Goal: Task Accomplishment & Management: Manage account settings

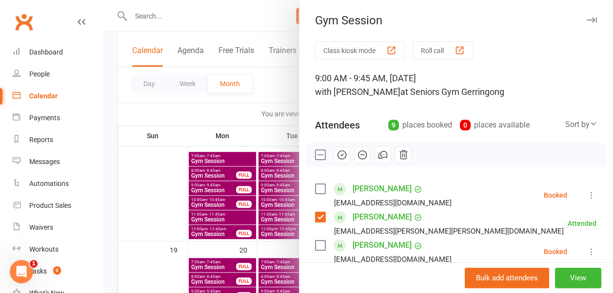
scroll to position [146, 0]
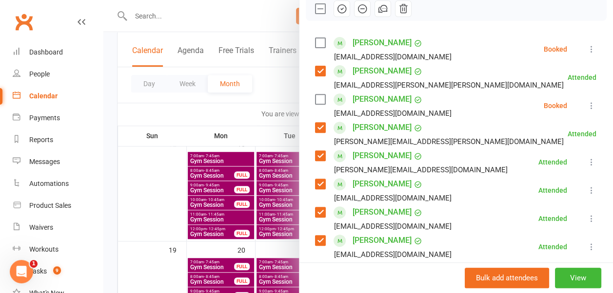
click at [315, 41] on label at bounding box center [320, 43] width 10 height 10
click at [315, 98] on label at bounding box center [320, 100] width 10 height 10
click at [336, 6] on icon "button" at bounding box center [341, 8] width 11 height 11
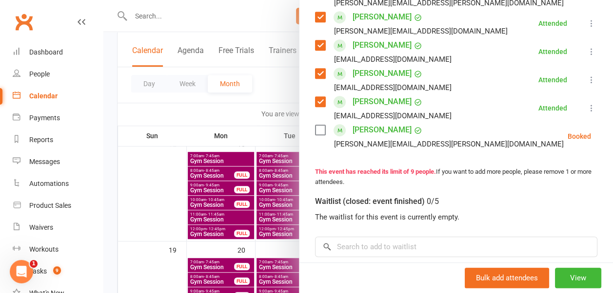
scroll to position [286, 0]
click at [315, 128] on label at bounding box center [320, 130] width 10 height 10
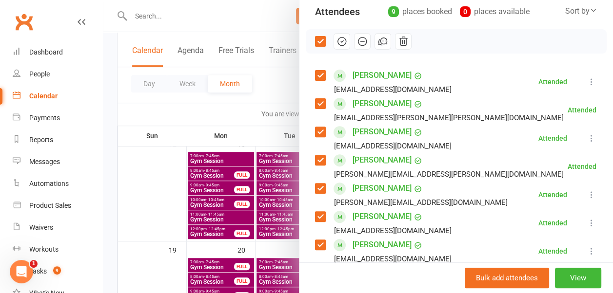
scroll to position [113, 0]
click at [336, 41] on icon "button" at bounding box center [341, 42] width 11 height 11
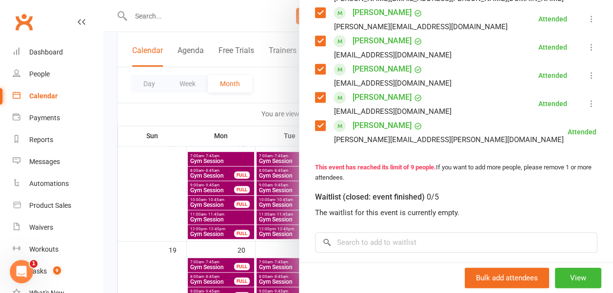
scroll to position [296, 0]
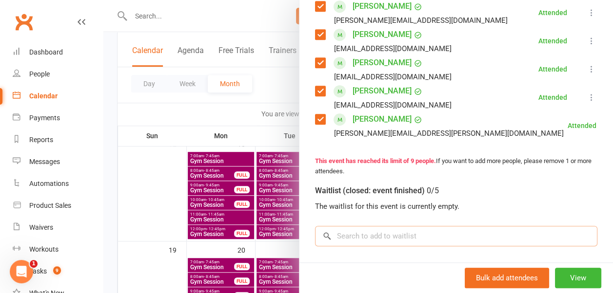
click at [367, 230] on input "search" at bounding box center [456, 236] width 282 height 20
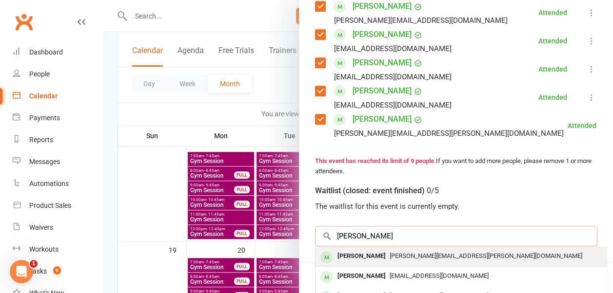
type input "[PERSON_NAME]"
click at [370, 256] on div "[PERSON_NAME]" at bounding box center [361, 257] width 56 height 14
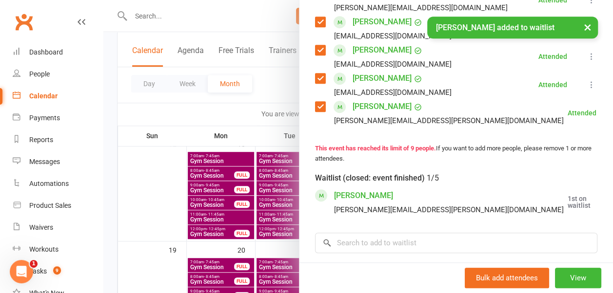
scroll to position [322, 0]
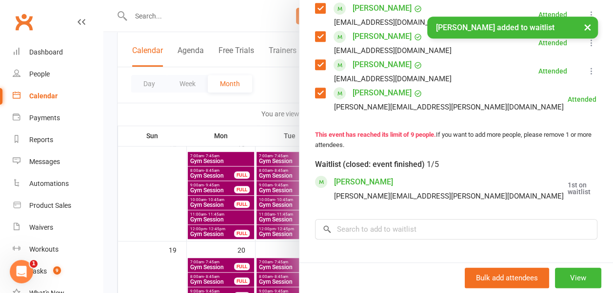
click at [610, 194] on icon at bounding box center [615, 189] width 10 height 10
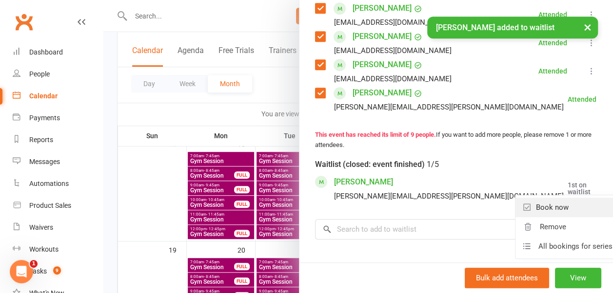
click at [533, 217] on link "Book now" at bounding box center [567, 208] width 105 height 20
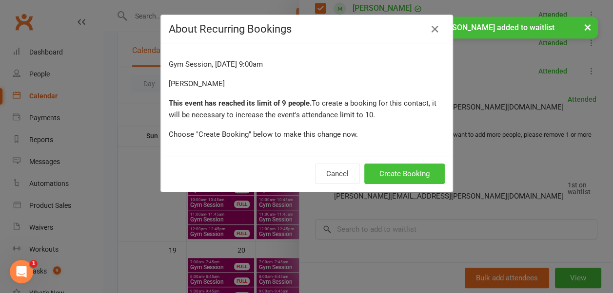
click at [382, 174] on button "Create Booking" at bounding box center [404, 174] width 80 height 20
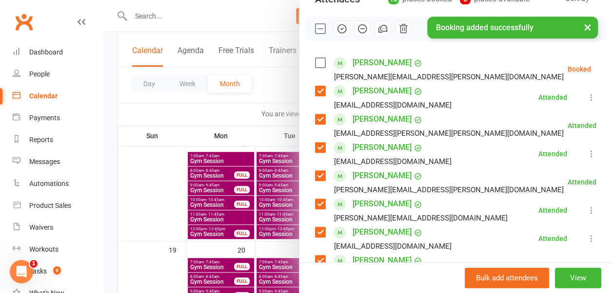
scroll to position [125, 0]
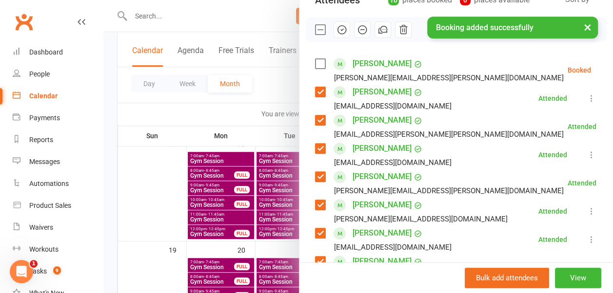
click at [315, 63] on label at bounding box center [320, 64] width 10 height 10
click at [337, 17] on div "× Booking added successfully" at bounding box center [300, 17] width 600 height 0
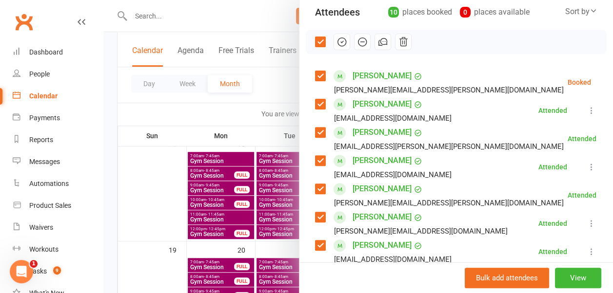
scroll to position [110, 0]
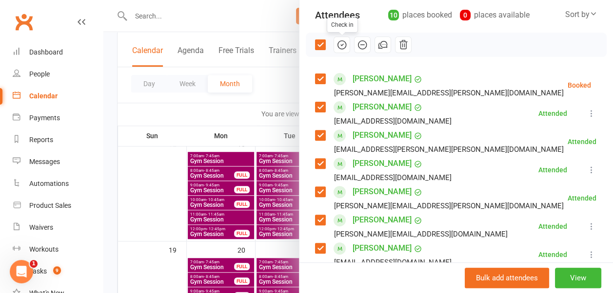
click at [336, 47] on icon "button" at bounding box center [341, 44] width 11 height 11
